Goal: Task Accomplishment & Management: Complete application form

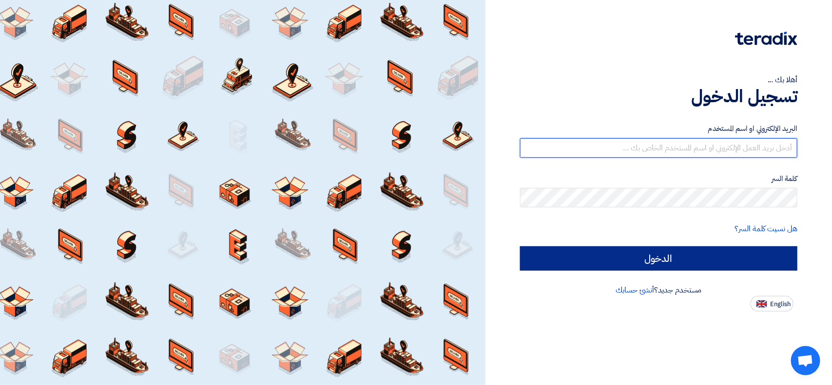
type input "sales@almokahalco.com"
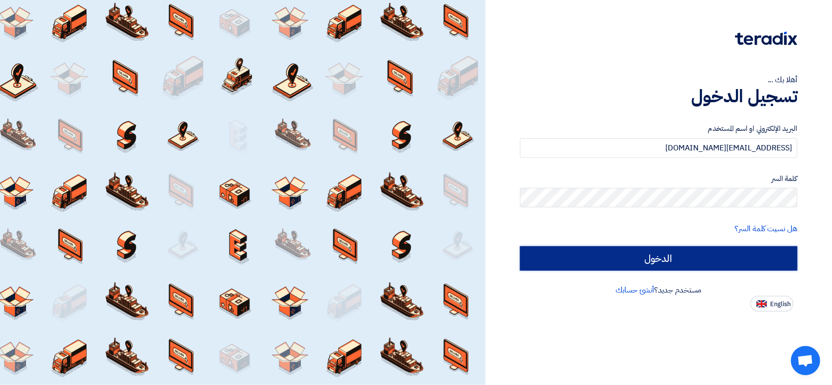
click at [598, 253] on input "الدخول" at bounding box center [658, 259] width 277 height 24
type input "Sign in"
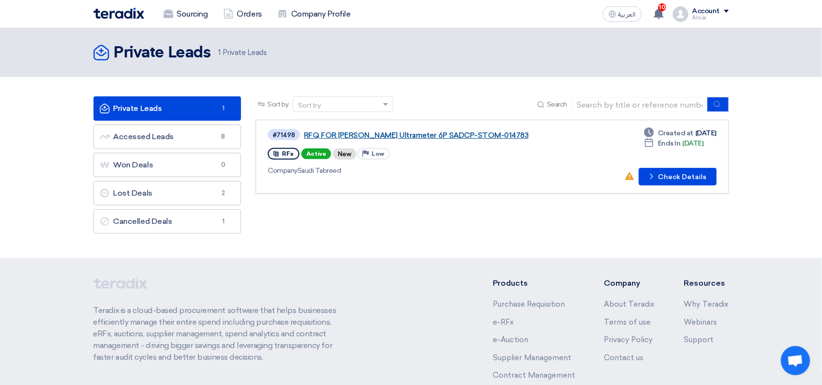
click at [387, 132] on link "RFQ FOR [PERSON_NAME] Ultrameter 6P SADCP-STOM-014783" at bounding box center [426, 135] width 244 height 9
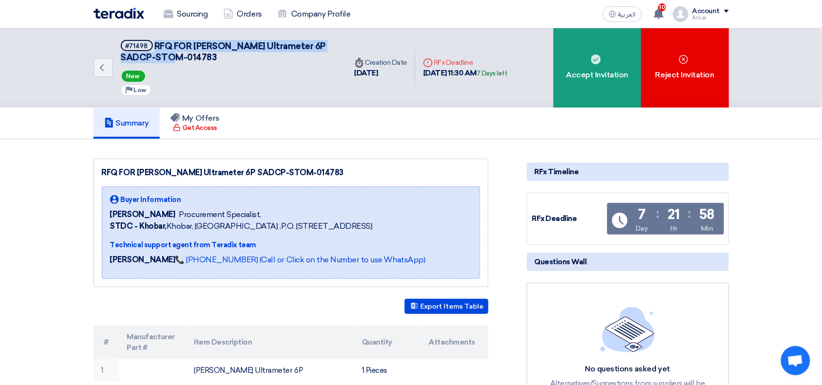
drag, startPoint x: 154, startPoint y: 46, endPoint x: 180, endPoint y: 57, distance: 28.2
click at [180, 57] on h5 "#71498 RFQ FOR Myron Ultrameter 6P SADCP-STOM-014783" at bounding box center [228, 52] width 214 height 24
copy span "RFQ FOR [PERSON_NAME] Ultrameter 6P SADCP-STOM-014783"
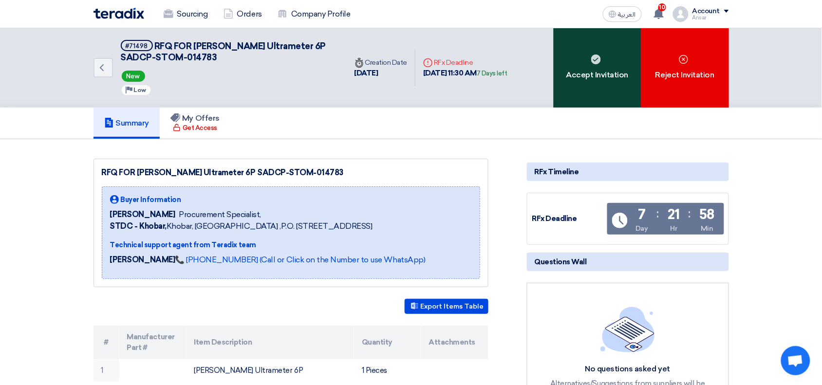
click at [573, 55] on div "Accept Invitation" at bounding box center [598, 67] width 88 height 79
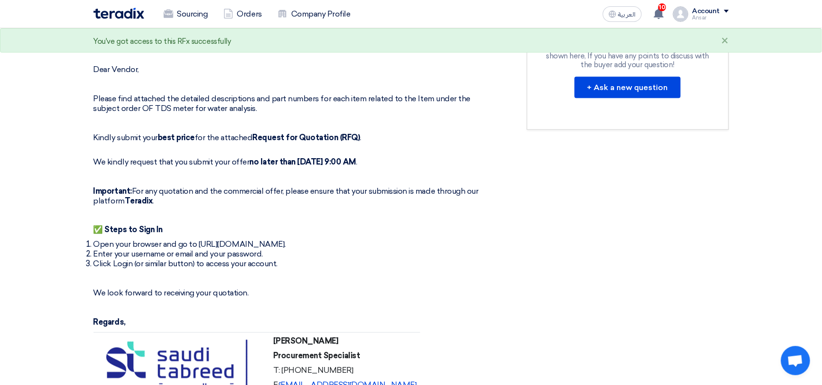
scroll to position [673, 0]
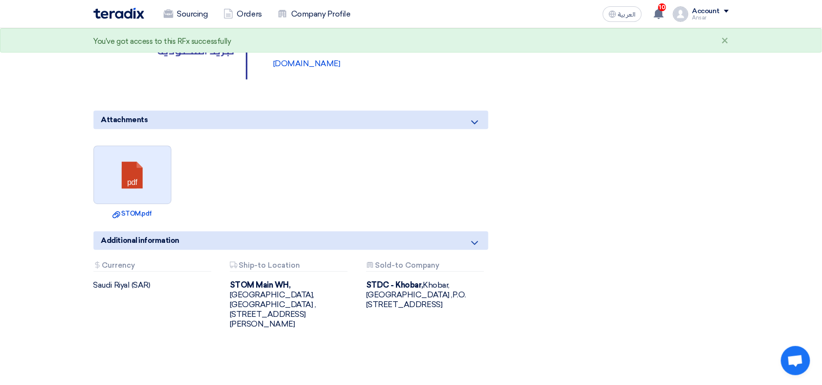
click at [164, 154] on link at bounding box center [133, 175] width 78 height 58
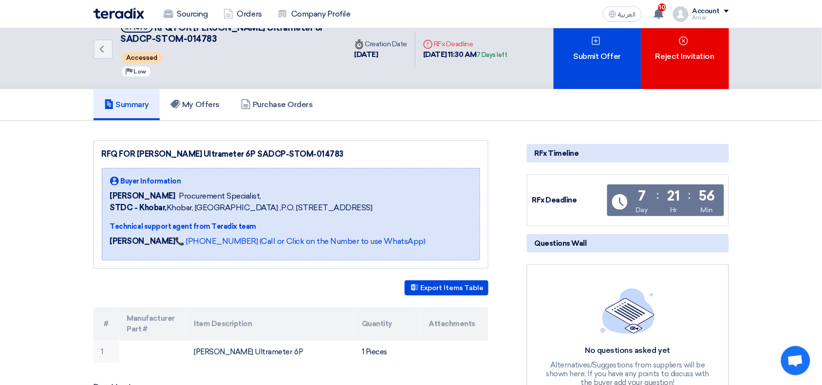
scroll to position [0, 0]
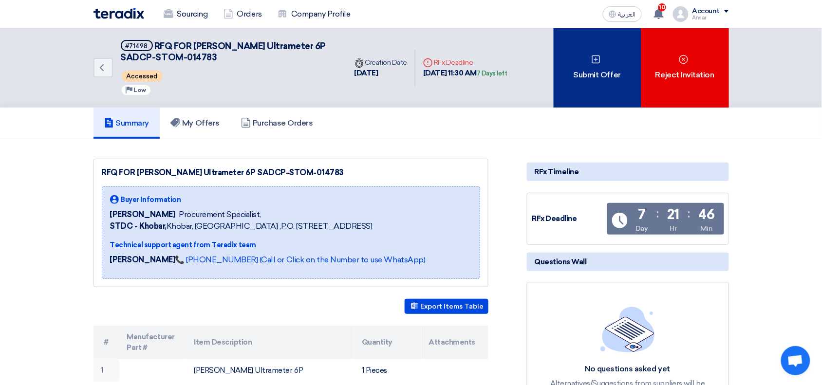
click at [605, 62] on div "Submit Offer" at bounding box center [598, 67] width 88 height 79
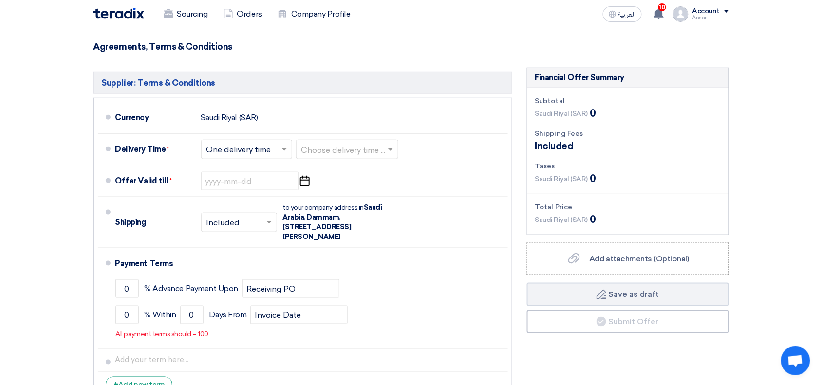
scroll to position [218, 0]
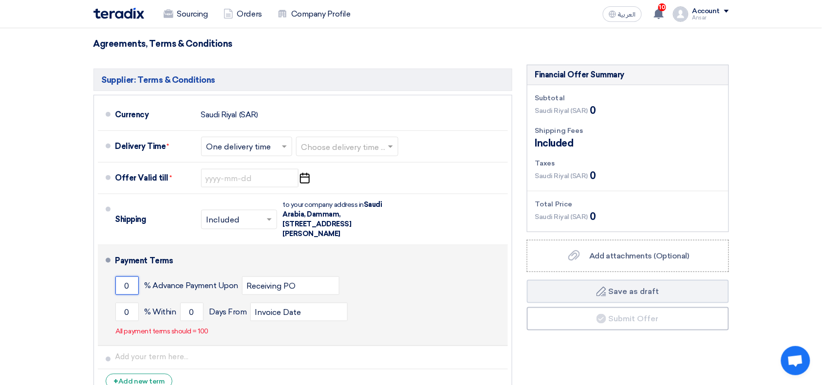
click at [125, 277] on input "0" at bounding box center [126, 286] width 23 height 19
type input "50"
click at [127, 303] on input "0" at bounding box center [126, 312] width 23 height 19
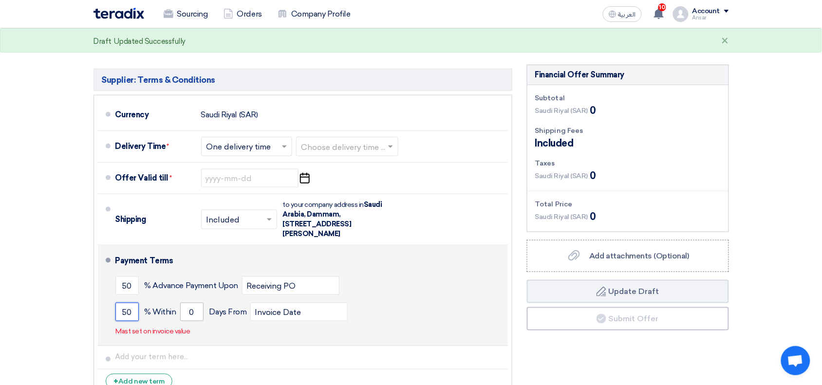
type input "50"
click at [201, 303] on input "0" at bounding box center [191, 312] width 23 height 19
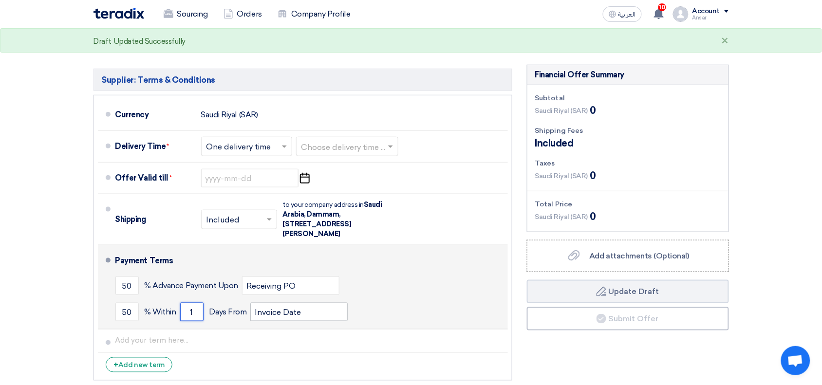
type input "1"
drag, startPoint x: 309, startPoint y: 304, endPoint x: 244, endPoint y: 294, distance: 66.0
click at [244, 299] on div "50 % Within 1 Days From Invoice Date" at bounding box center [309, 312] width 389 height 26
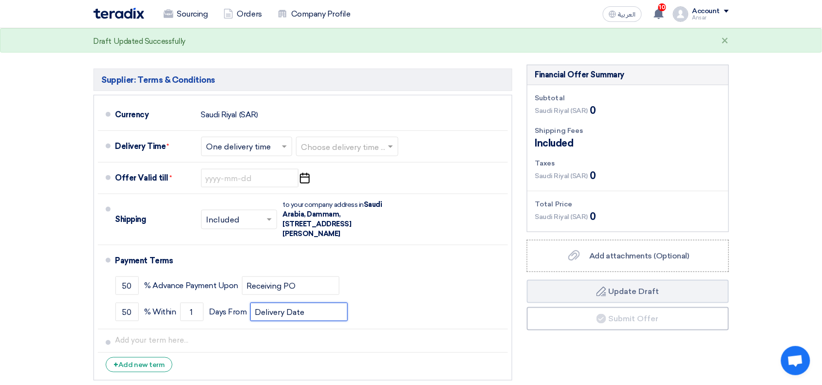
type input "Delivery Date"
click at [803, 223] on section "Offer Details # Part Number Item Description Quantity Unit Price (SAR) Taxes + …" at bounding box center [411, 142] width 822 height 550
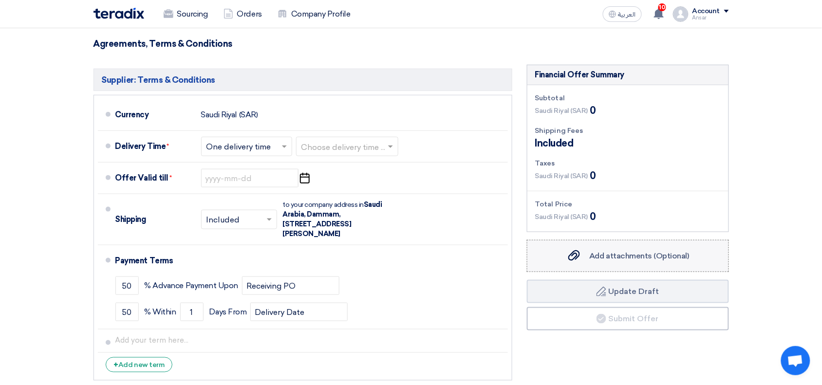
click at [609, 250] on div "Add attachments (Optional) Add attachments (Optional)" at bounding box center [628, 256] width 123 height 12
click at [0, 0] on input "Add attachments (Optional) Add attachments (Optional)" at bounding box center [0, 0] width 0 height 0
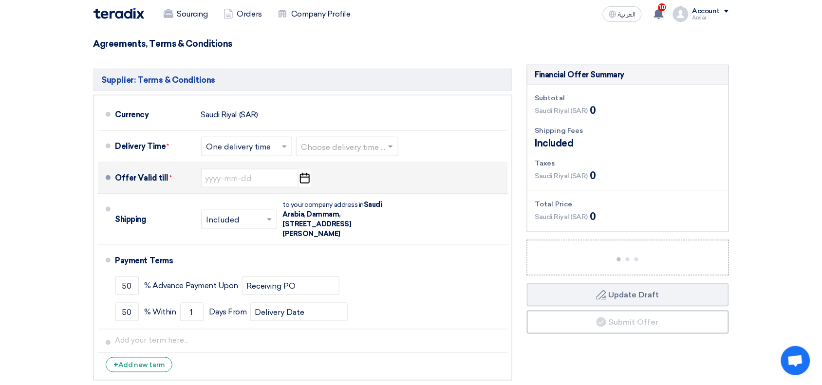
click at [308, 170] on icon "Pick a date" at bounding box center [304, 179] width 13 height 18
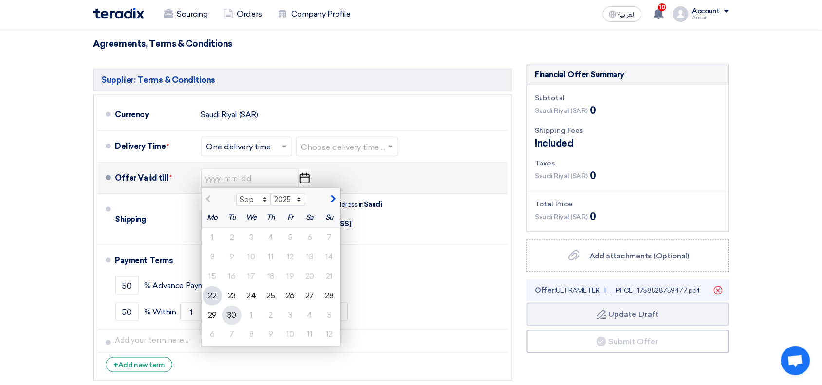
click at [230, 306] on div "30" at bounding box center [231, 315] width 19 height 19
type input "9/30/2025"
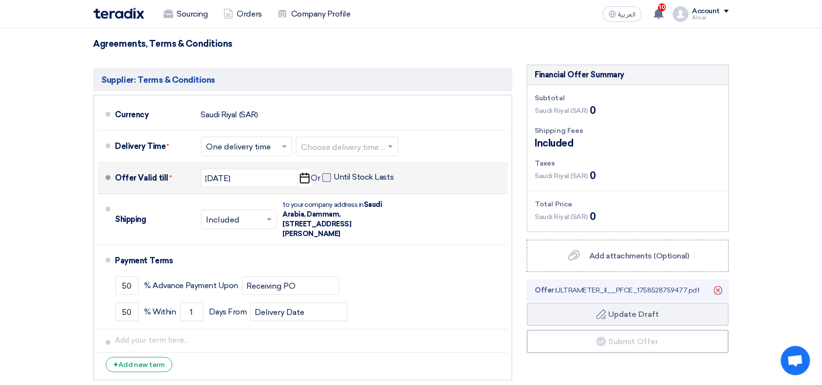
click at [326, 173] on span at bounding box center [327, 177] width 9 height 9
click at [334, 172] on input "Until Stock Lasts" at bounding box center [365, 181] width 62 height 19
checkbox input "true"
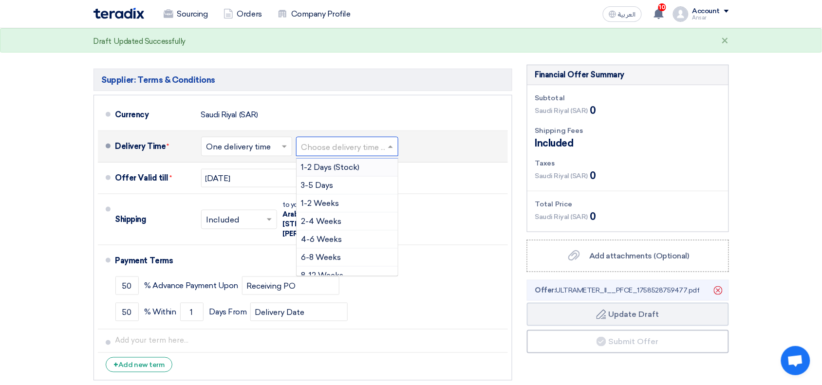
click at [388, 142] on span at bounding box center [392, 147] width 12 height 10
click at [364, 159] on div "1-2 Days (Stock)" at bounding box center [347, 168] width 101 height 18
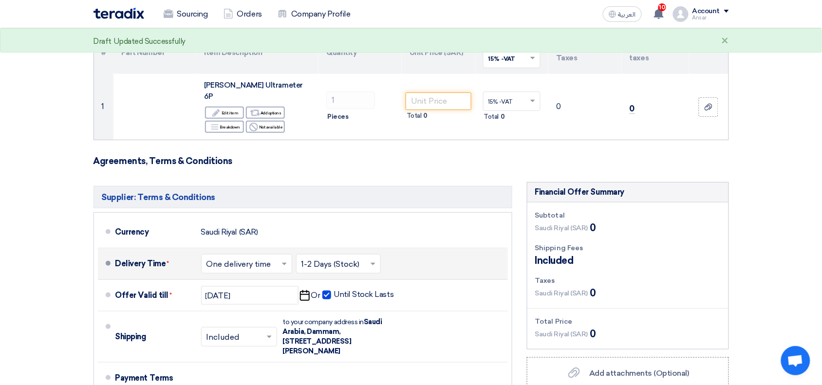
scroll to position [0, 0]
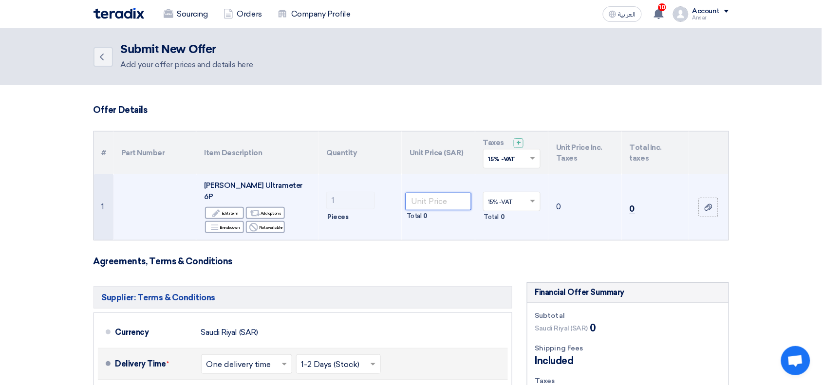
click at [440, 193] on input "number" at bounding box center [439, 202] width 66 height 18
paste input "7436.00"
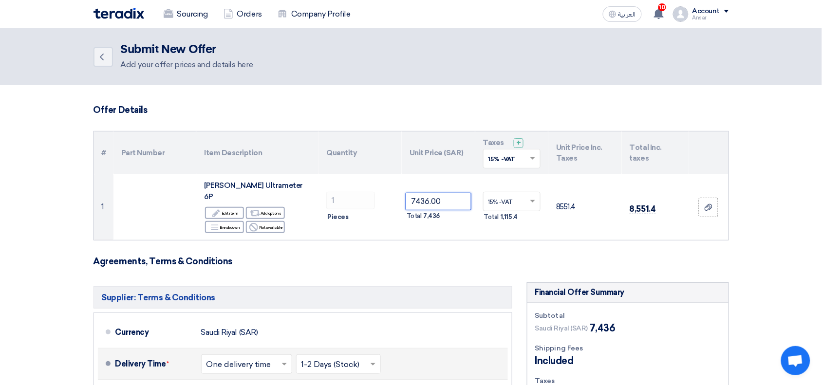
type input "7436.00"
click at [776, 254] on section "Offer Details # Part Number Item Description Quantity Unit Price (SAR) Taxes + …" at bounding box center [411, 360] width 822 height 550
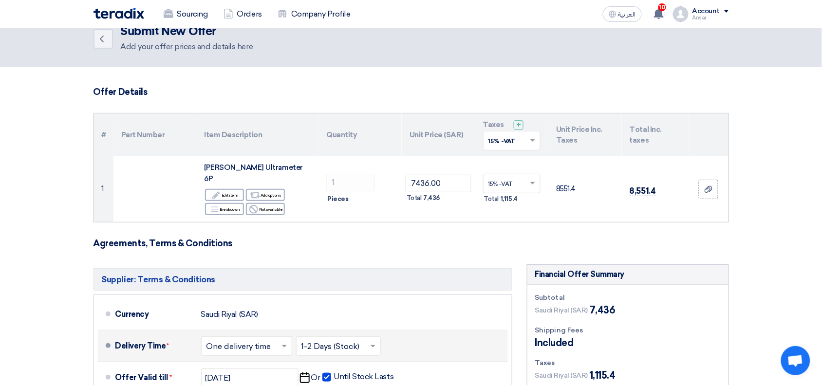
scroll to position [262, 0]
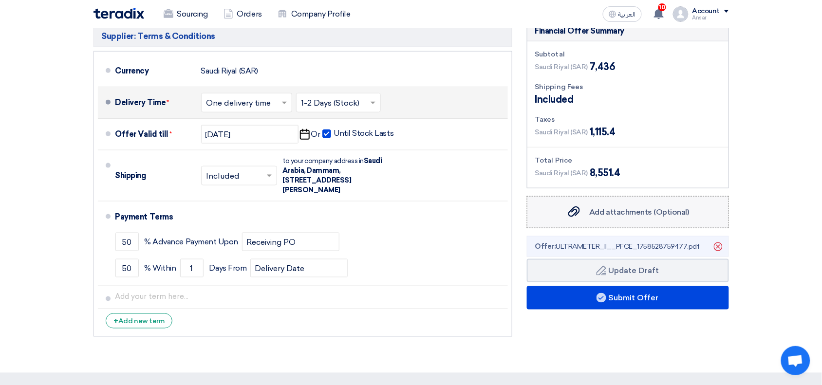
click at [604, 208] on label "Add attachments (Optional) Add attachments (Optional)" at bounding box center [628, 212] width 202 height 32
click at [0, 0] on input "Add attachments (Optional) Add attachments (Optional)" at bounding box center [0, 0] width 0 height 0
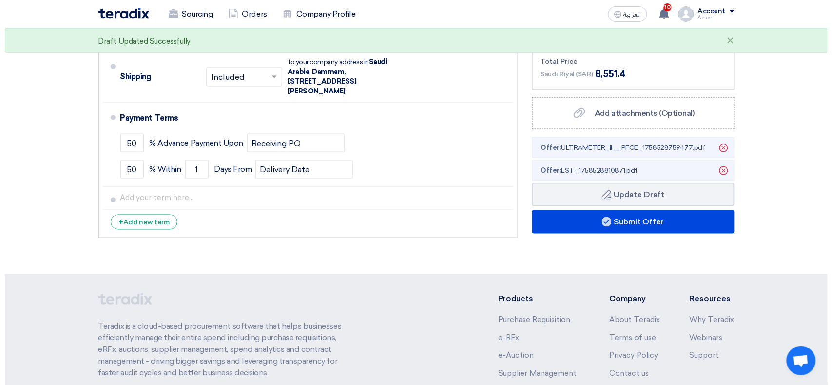
scroll to position [364, 0]
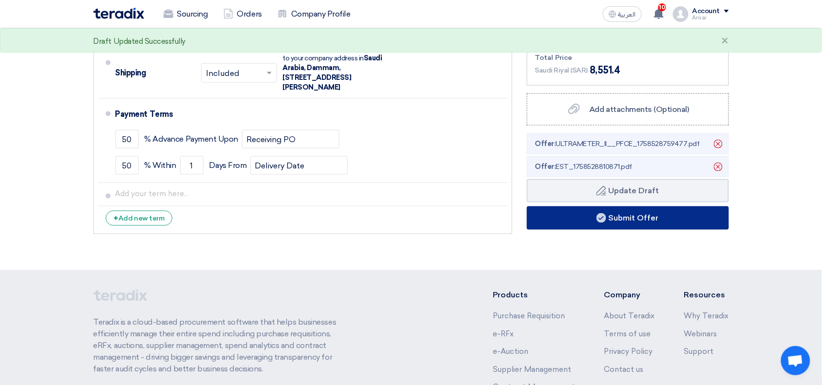
click at [610, 207] on button "Submit Offer" at bounding box center [628, 218] width 202 height 23
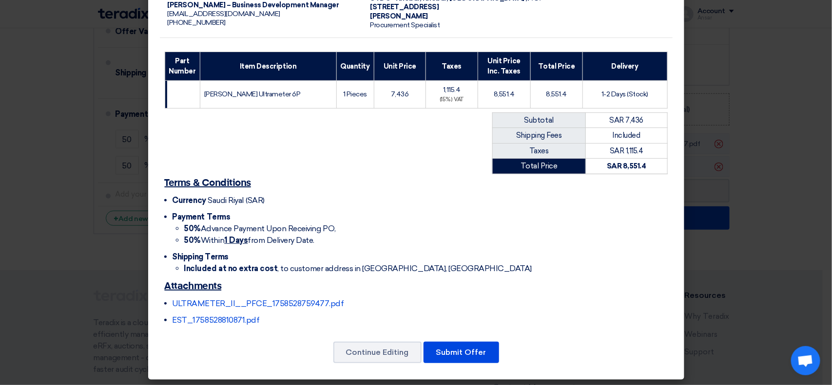
scroll to position [108, 0]
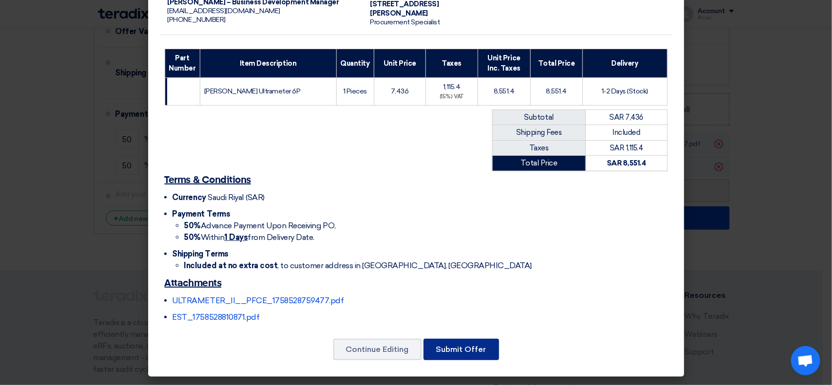
click at [474, 352] on button "Submit Offer" at bounding box center [461, 349] width 76 height 21
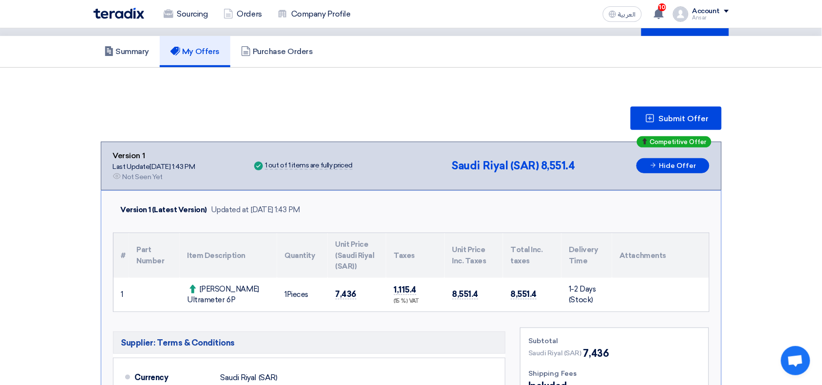
scroll to position [71, 0]
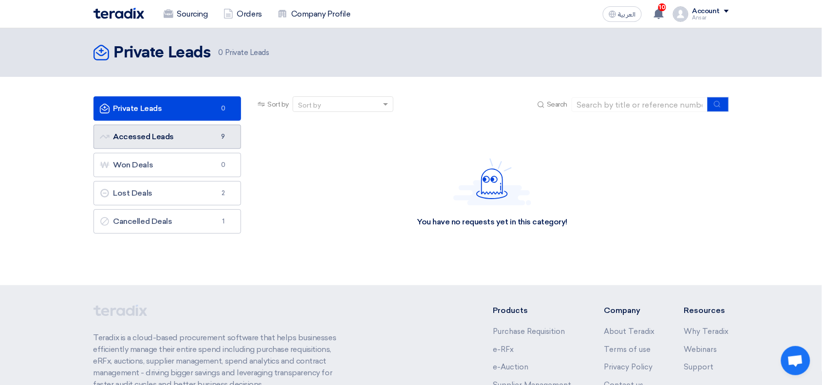
click at [145, 133] on link "Accessed Leads Accessed Leads 9" at bounding box center [168, 137] width 148 height 24
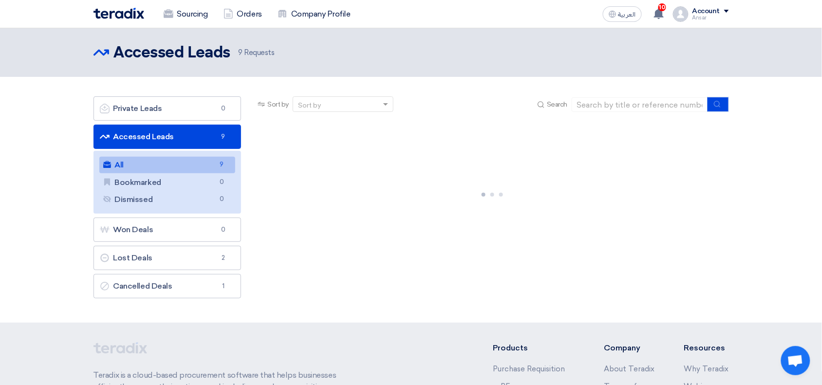
click at [153, 166] on link "All All 9" at bounding box center [167, 165] width 136 height 17
